Goal: Task Accomplishment & Management: Manage account settings

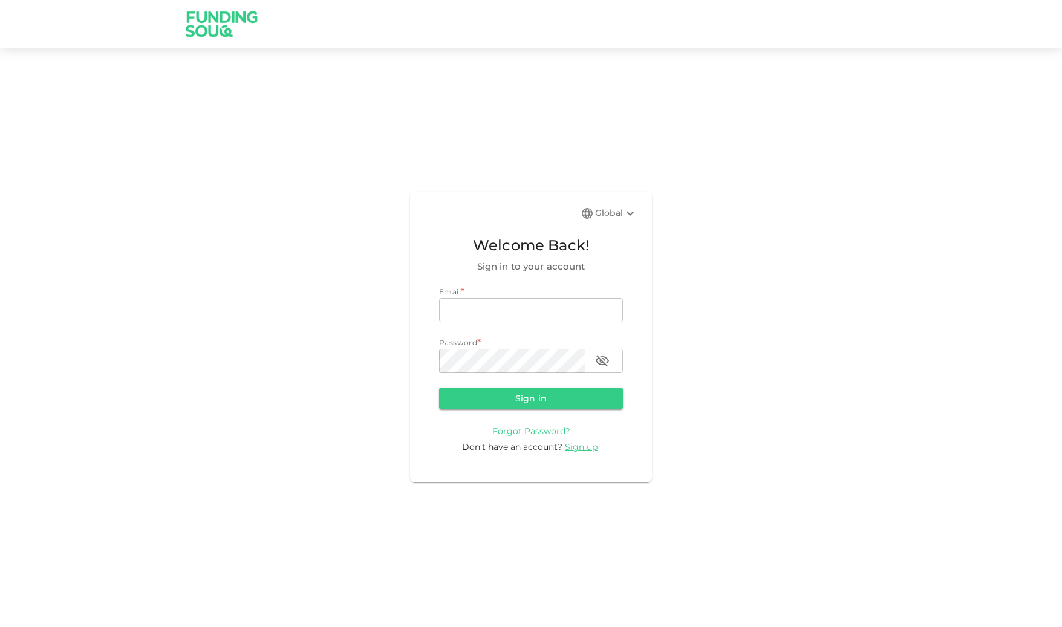
type input "[EMAIL_ADDRESS][DOMAIN_NAME]"
click at [531, 398] on button "Sign in" at bounding box center [531, 399] width 184 height 22
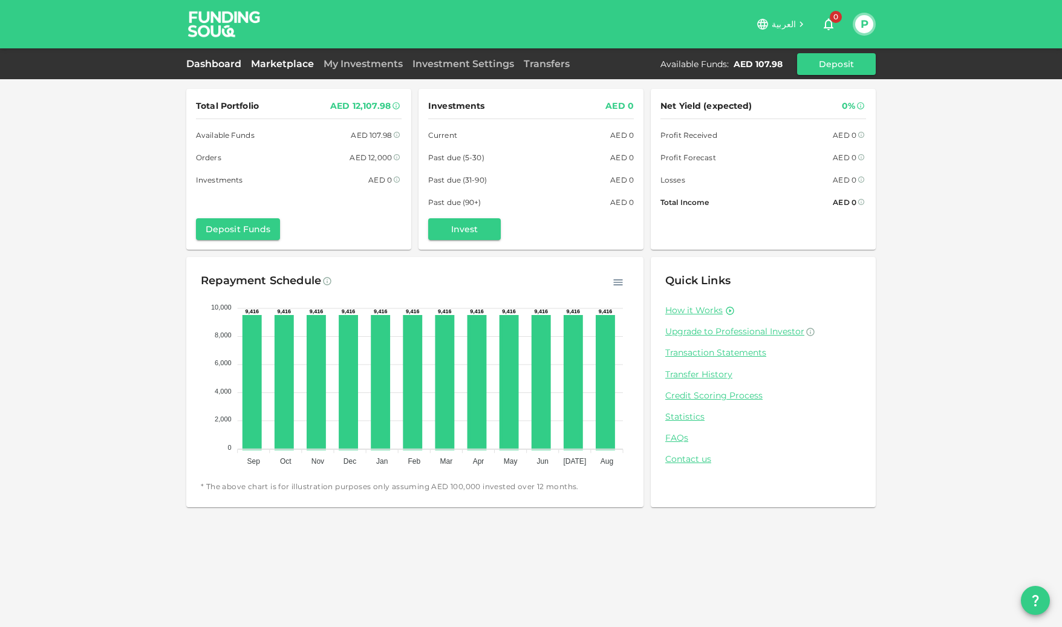
click at [274, 65] on link "Marketplace" at bounding box center [282, 63] width 73 height 11
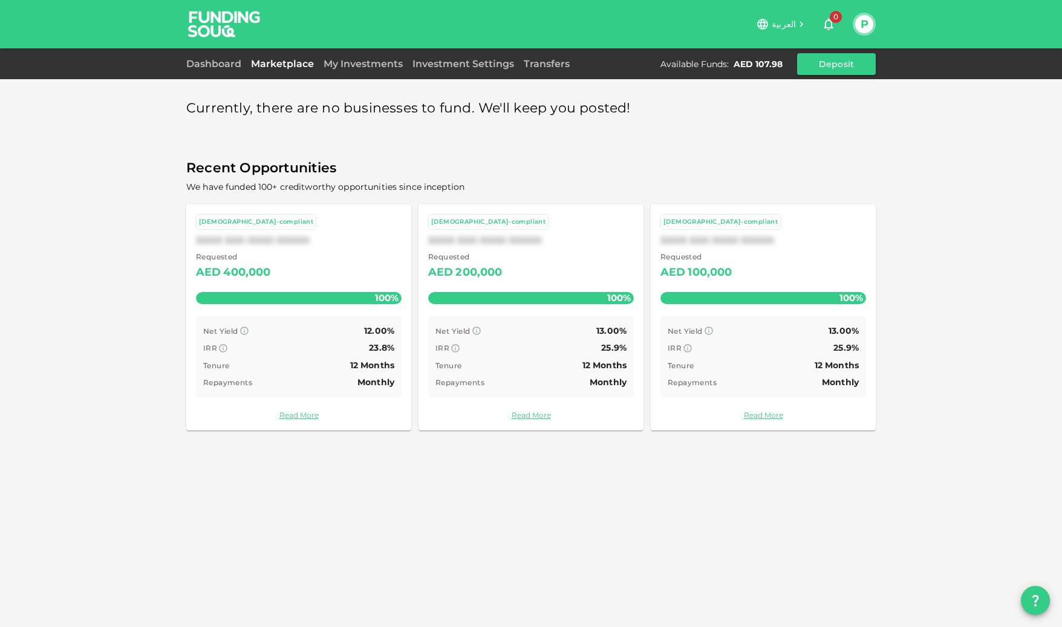
click at [371, 54] on div "Dashboard Marketplace My Investments Investment Settings Transfers Available Fu…" at bounding box center [530, 64] width 689 height 22
click at [194, 62] on link "Dashboard" at bounding box center [216, 63] width 60 height 11
